Goal: Use online tool/utility: Utilize a website feature to perform a specific function

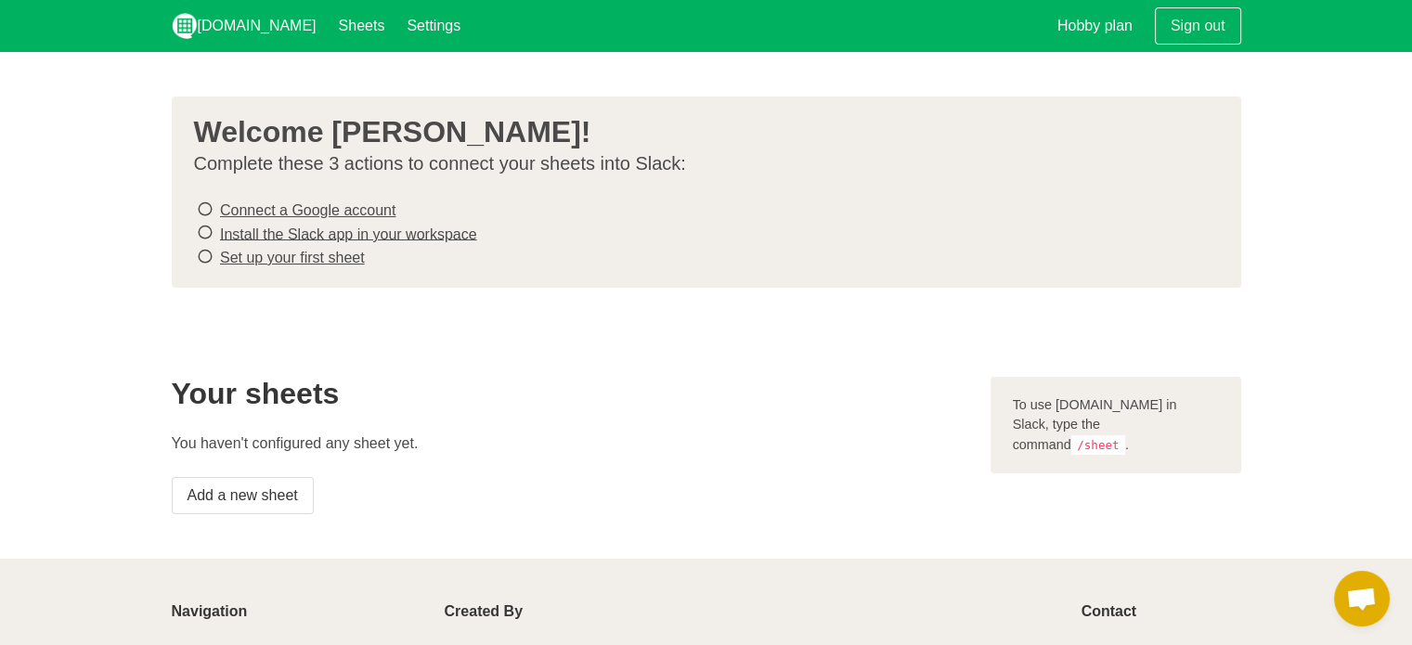
click at [197, 207] on icon at bounding box center [205, 209] width 17 height 25
click at [204, 231] on icon at bounding box center [205, 232] width 17 height 25
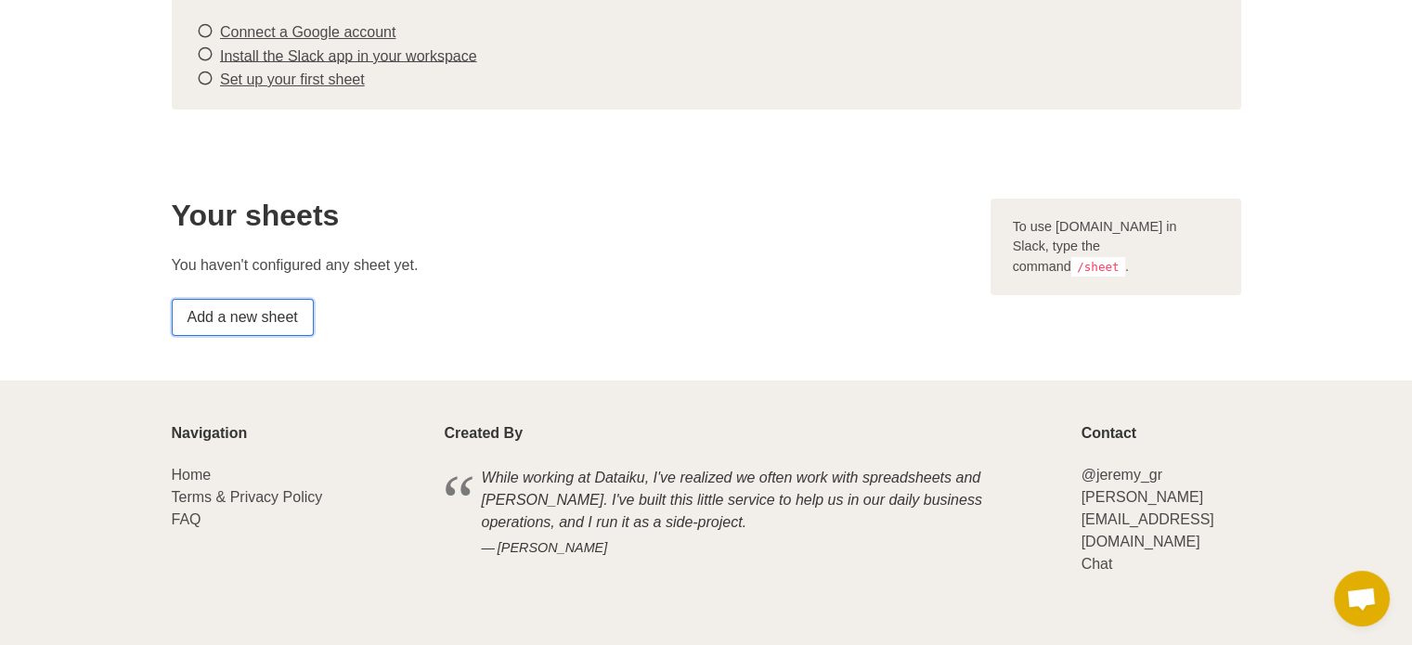
click at [279, 312] on link "Add a new sheet" at bounding box center [243, 317] width 142 height 37
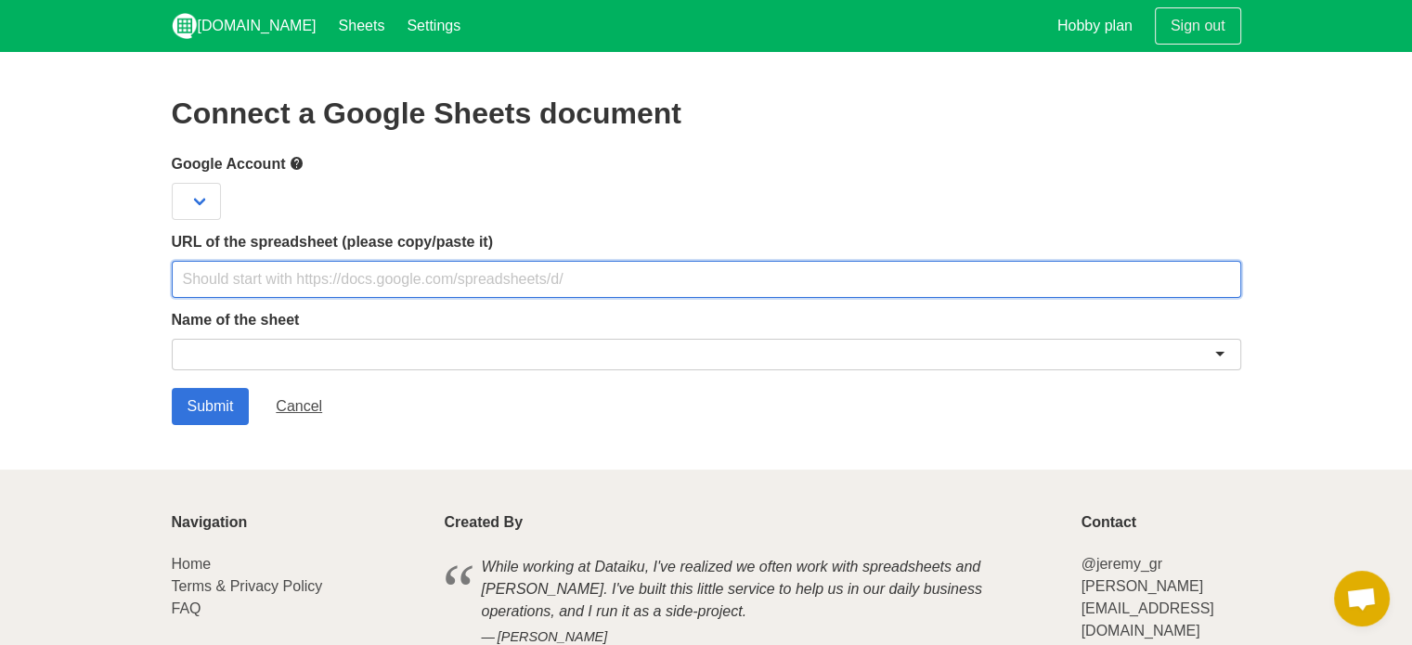
click at [416, 266] on input "text" at bounding box center [707, 279] width 1070 height 37
paste input "https://docs.google.com/spreadsheets/d/1pfP_C5HxpzvqvWxWLcCv4WjtKtUJmQtyWGGxlVl…"
type input "https://docs.google.com/spreadsheets/d/1pfP_C5HxpzvqvWxWLcCv4WjtKtUJmQtyWGGxlVl…"
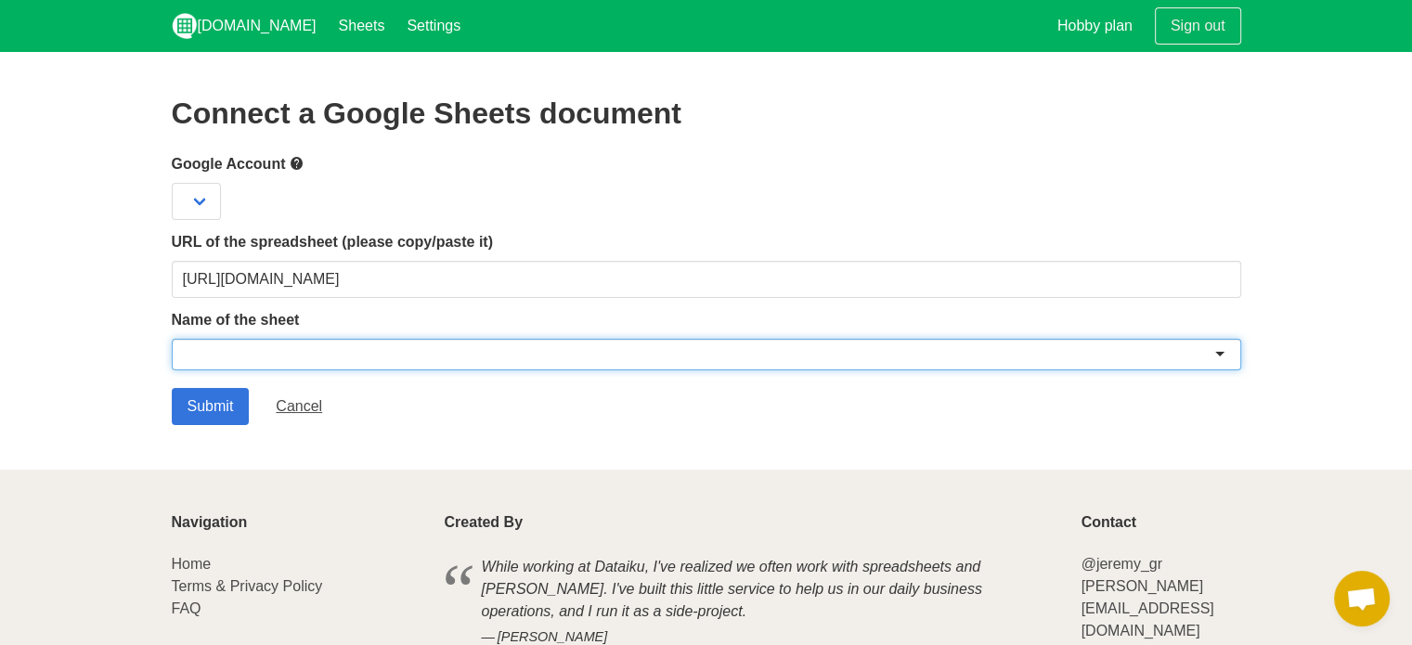
click at [393, 368] on div at bounding box center [707, 355] width 1070 height 32
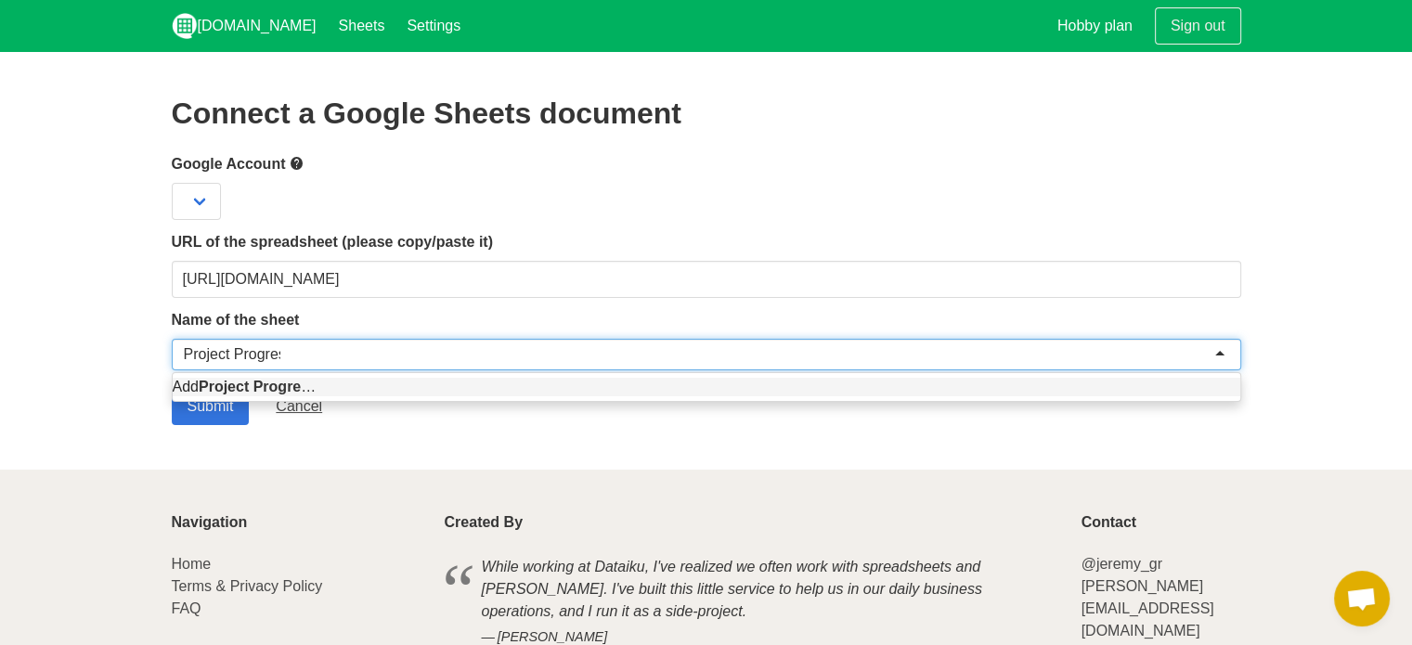
type input "Project Progress"
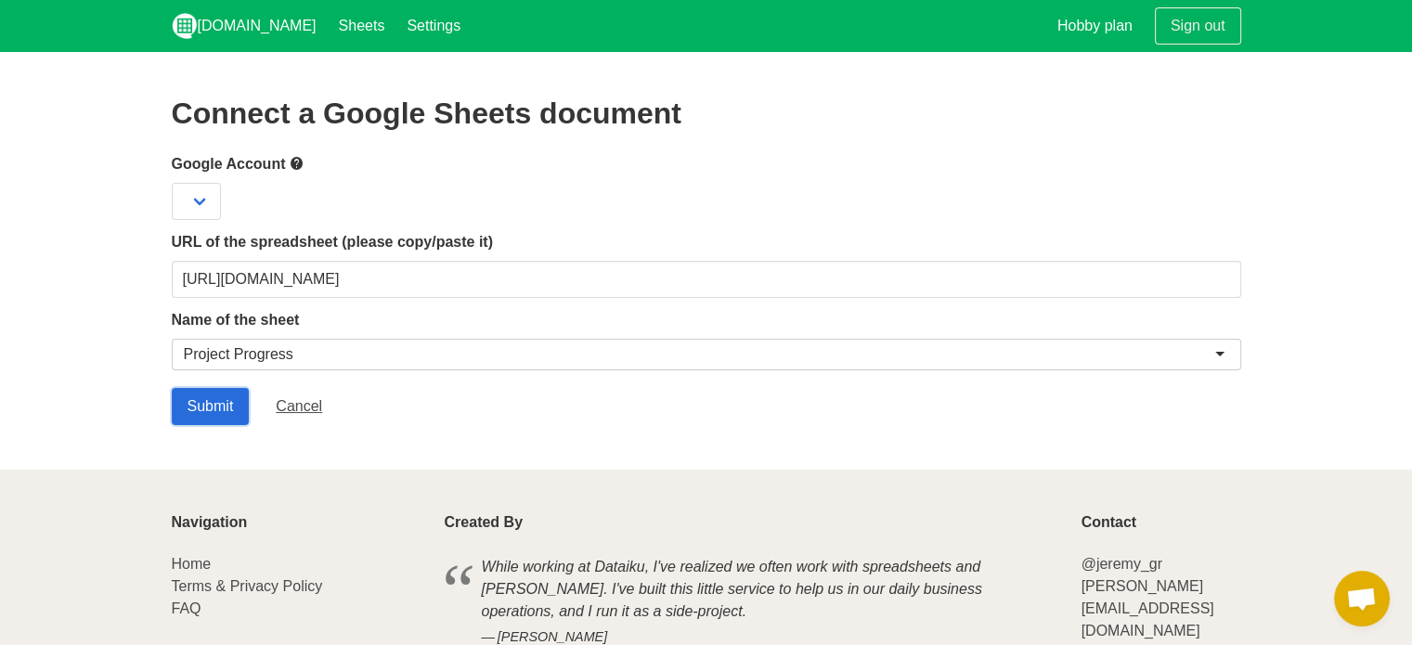
click at [208, 404] on input "Submit" at bounding box center [211, 406] width 78 height 37
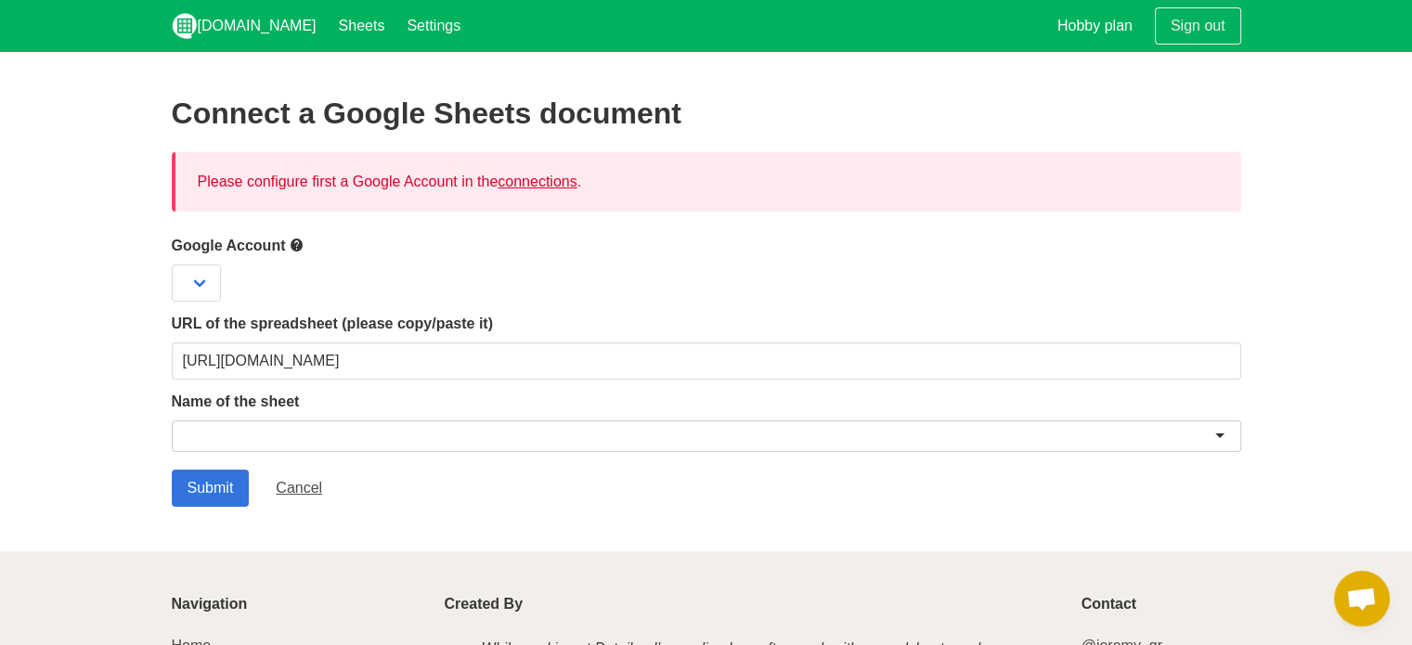
click at [529, 185] on link "connections" at bounding box center [537, 182] width 79 height 16
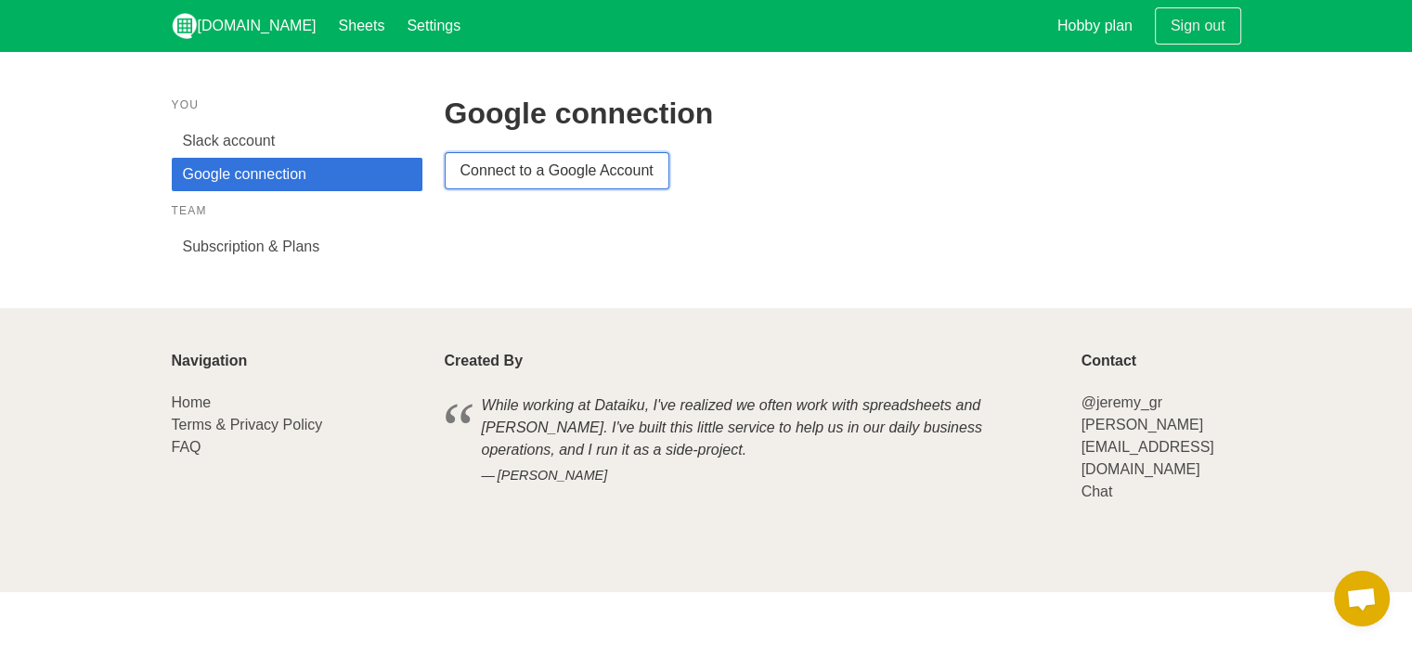
click at [529, 185] on link "Connect to a Google Account" at bounding box center [557, 170] width 225 height 37
